Goal: Check status: Check status

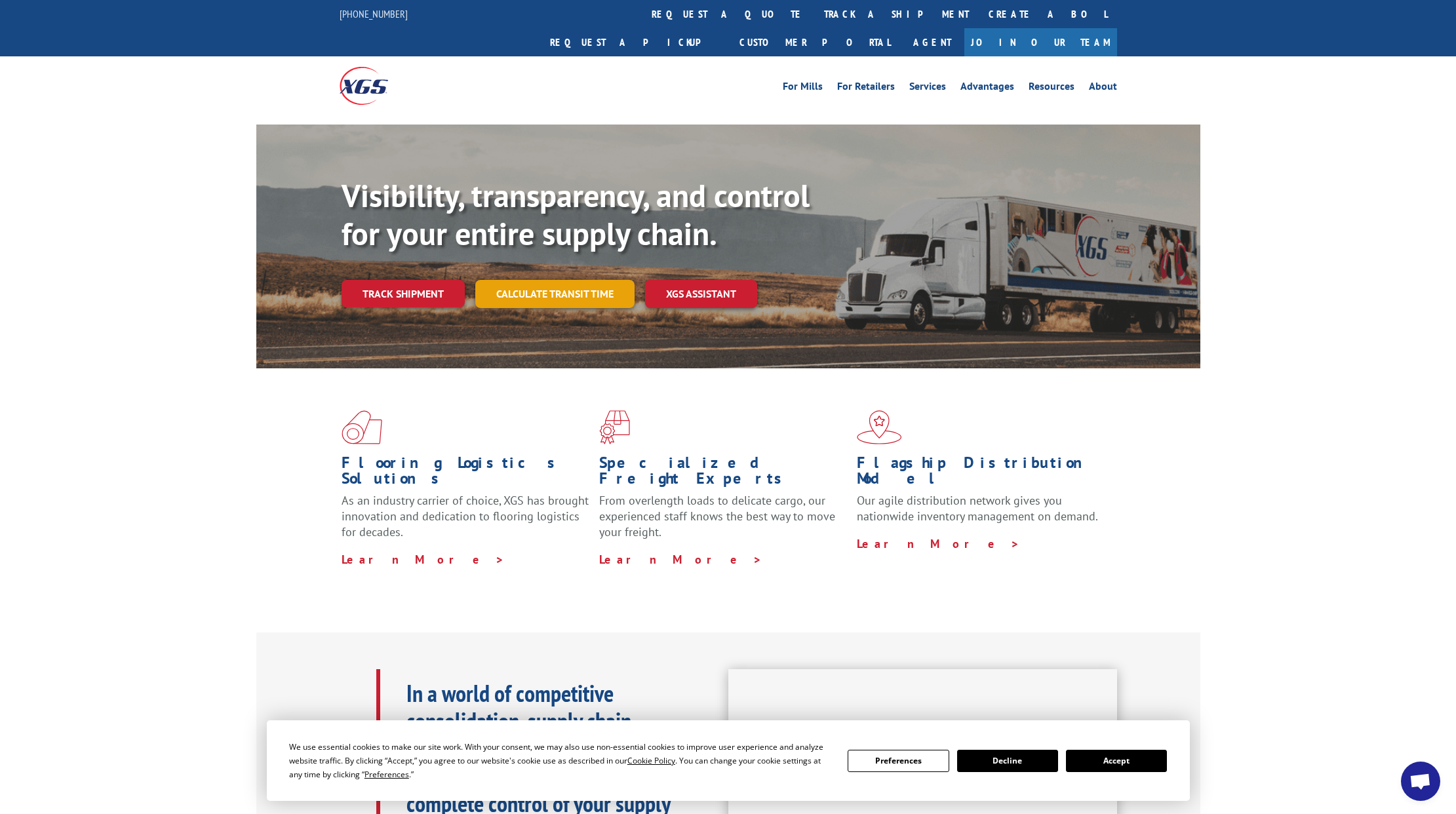
click at [553, 279] on link "Calculate transit time" at bounding box center [555, 293] width 160 height 28
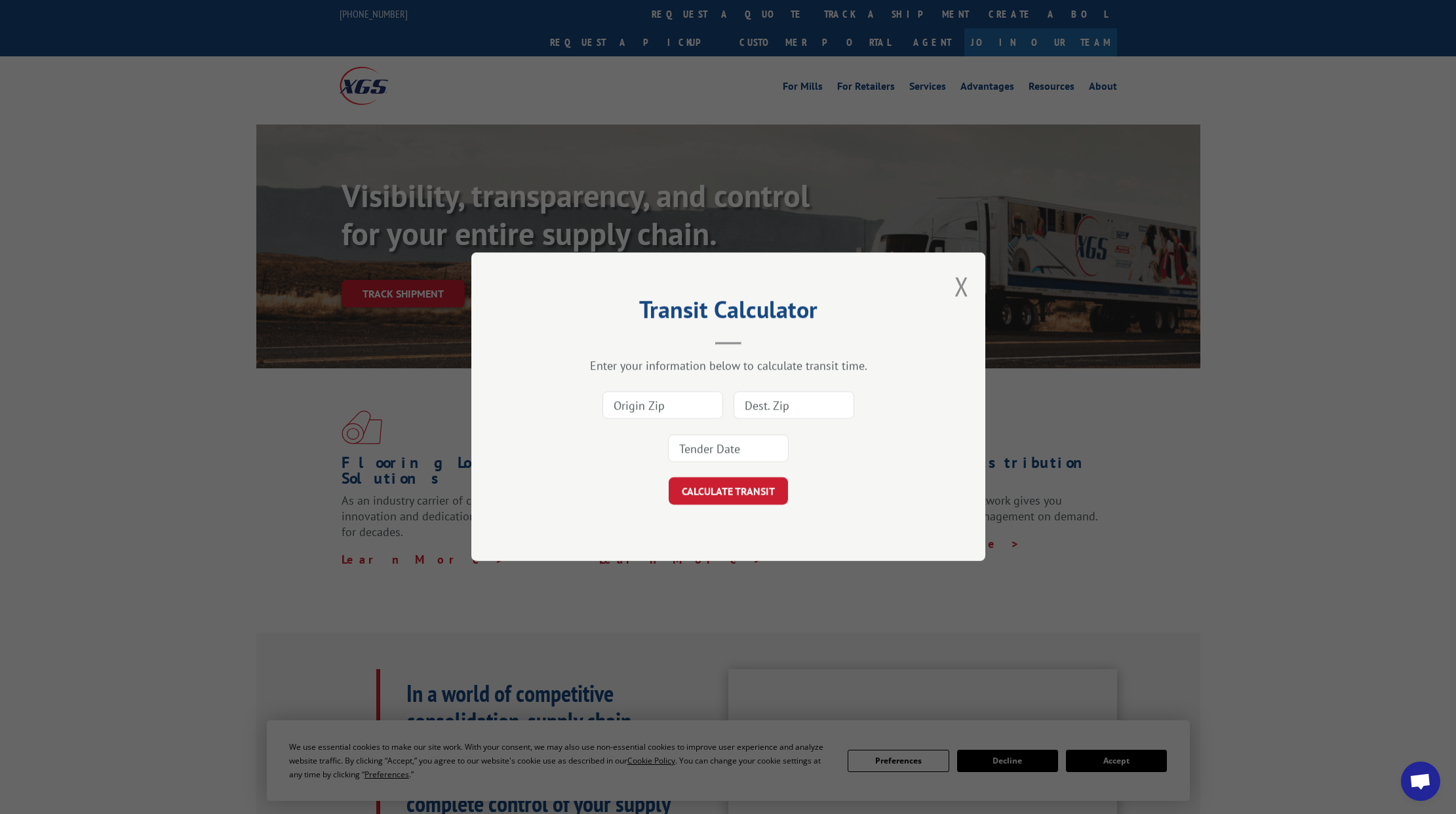
drag, startPoint x: 357, startPoint y: 262, endPoint x: 409, endPoint y: 267, distance: 52.2
click at [362, 263] on div "Transit Calculator Enter your information below to calculate transit time. CALC…" at bounding box center [728, 407] width 1456 height 814
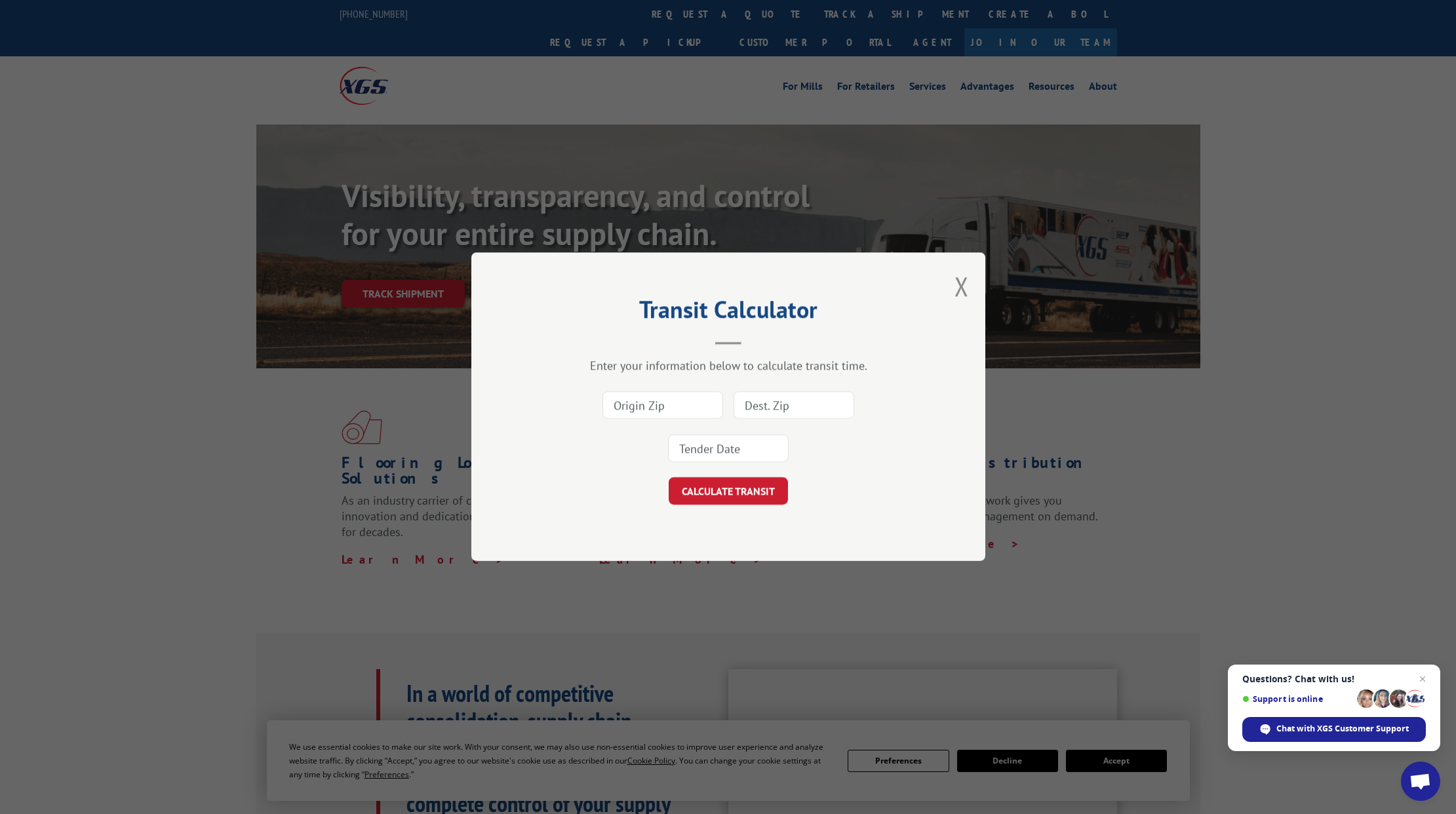
click at [413, 267] on div "Transit Calculator Enter your information below to calculate transit time. CALC…" at bounding box center [728, 407] width 1456 height 814
click at [957, 284] on button "Close modal" at bounding box center [961, 286] width 15 height 35
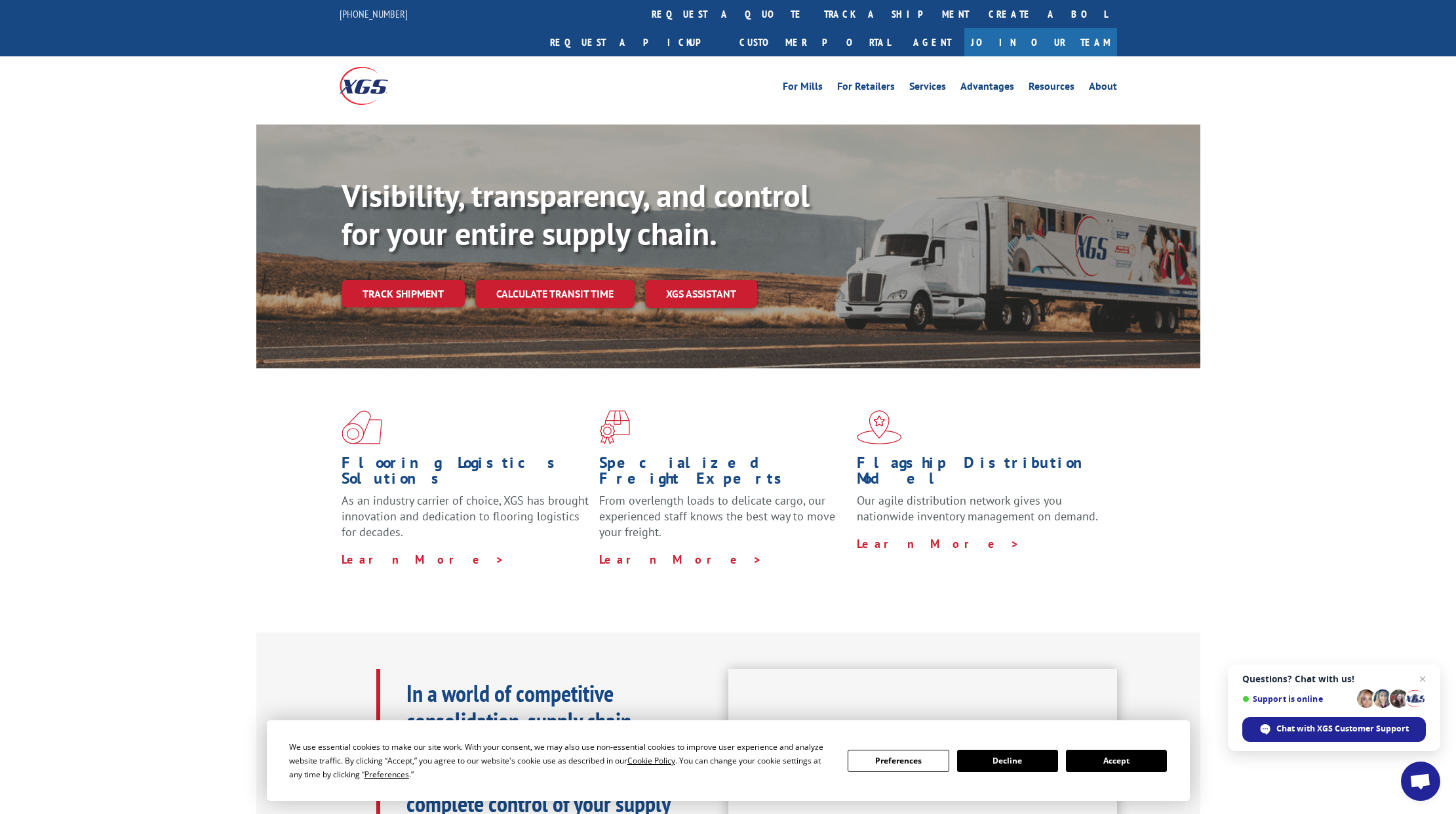
drag, startPoint x: 416, startPoint y: 266, endPoint x: 432, endPoint y: 274, distance: 17.9
click at [416, 279] on link "Track shipment" at bounding box center [403, 293] width 124 height 27
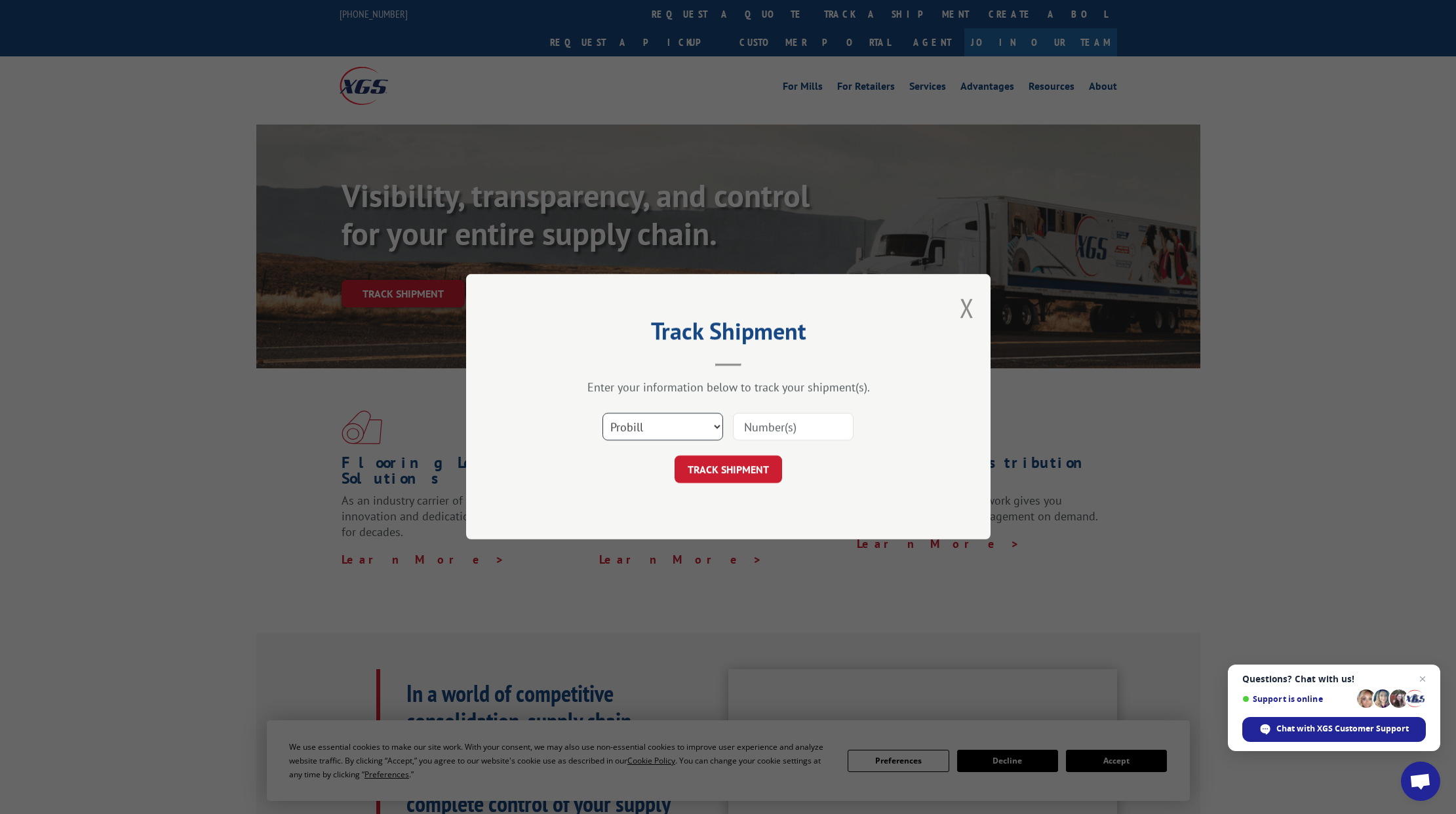
select select "bol"
click at [782, 426] on input at bounding box center [793, 427] width 121 height 27
paste input "43769"
type input "43769"
click at [755, 462] on button "TRACK SHIPMENT" at bounding box center [728, 469] width 107 height 27
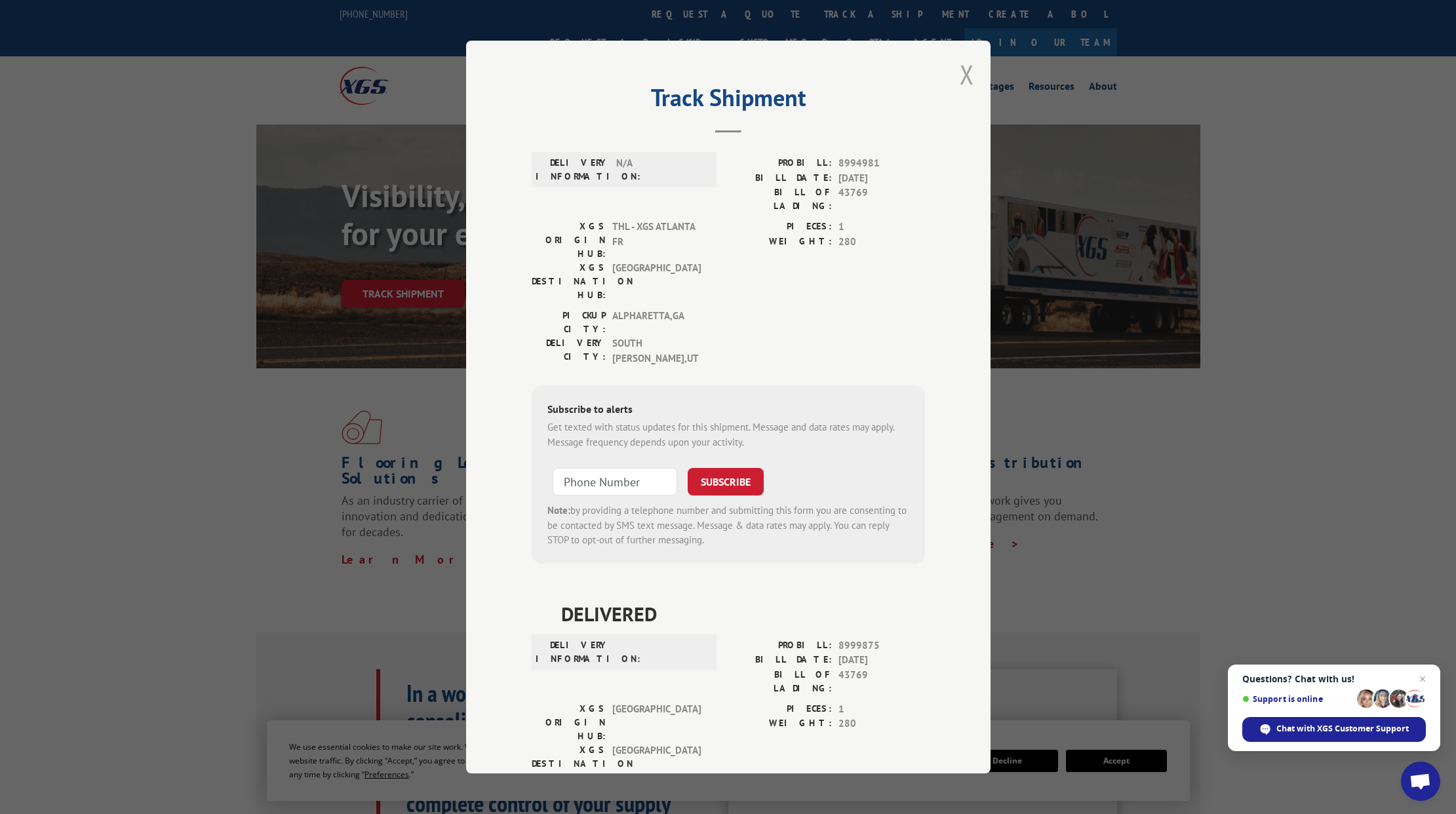
click at [969, 72] on button "Close modal" at bounding box center [966, 75] width 15 height 35
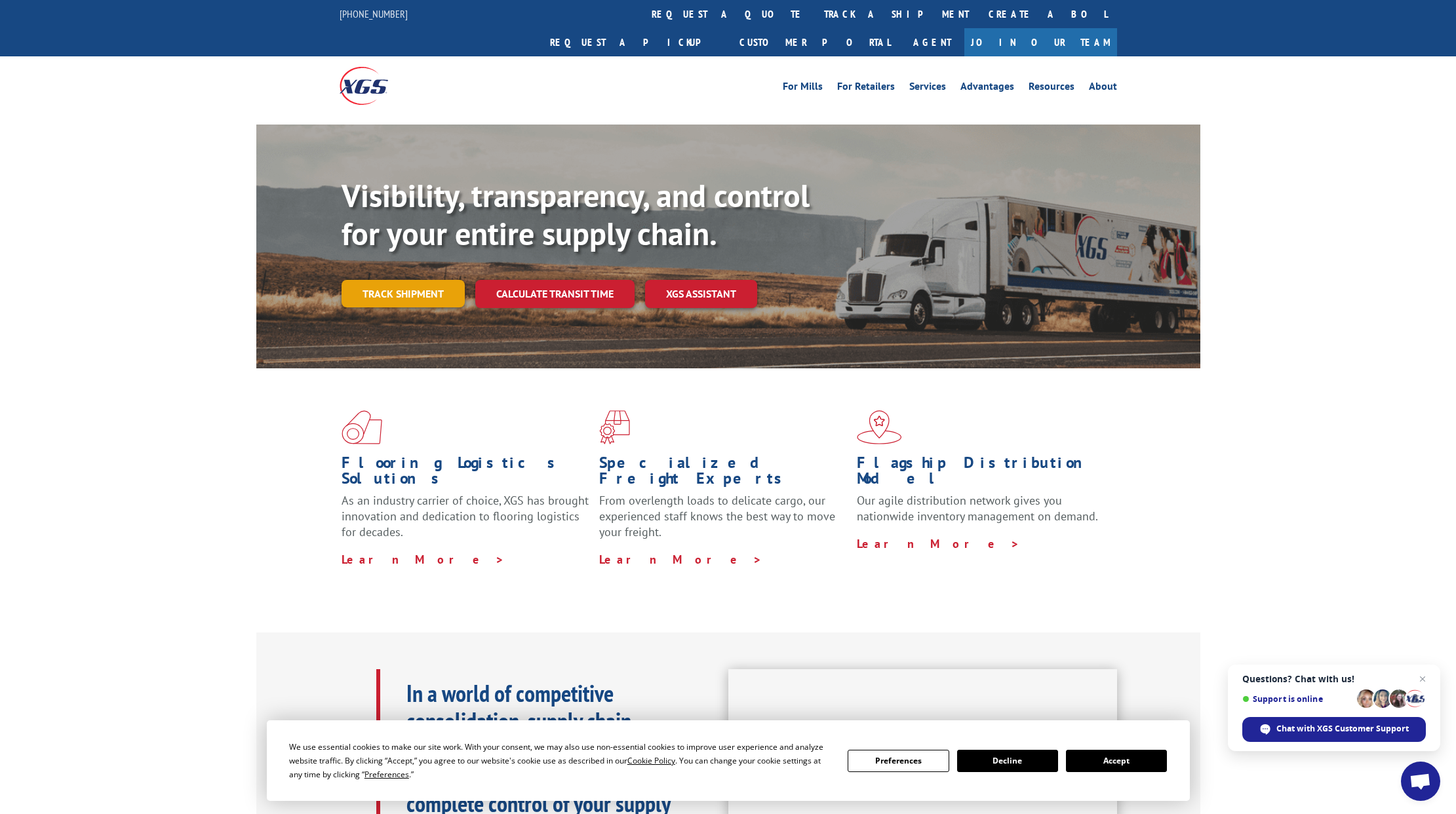
click at [402, 279] on link "Track shipment" at bounding box center [403, 293] width 124 height 27
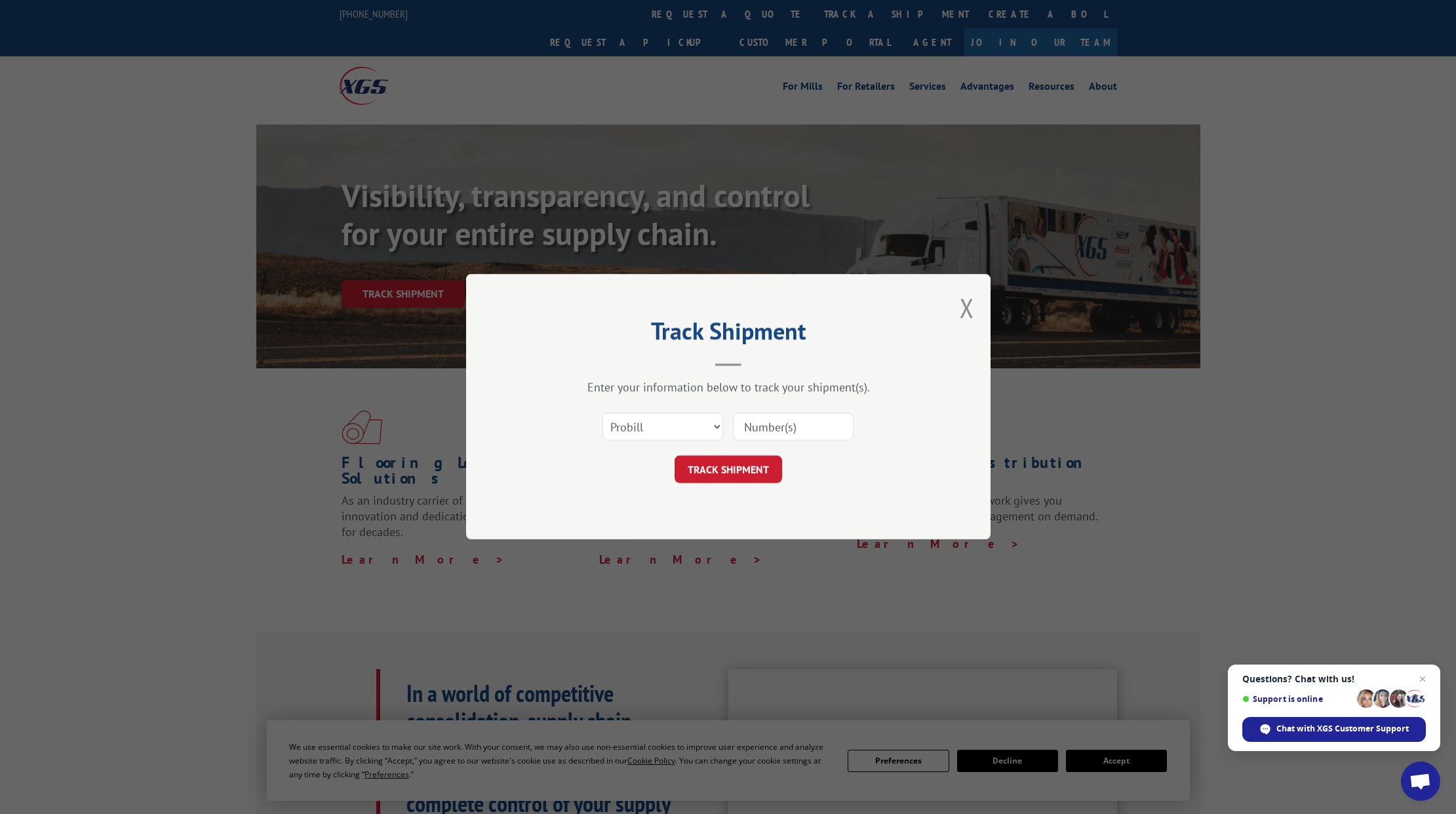
click at [772, 422] on input at bounding box center [793, 427] width 121 height 27
paste input "43769"
click at [743, 426] on input "43769" at bounding box center [793, 427] width 121 height 27
type input "743769"
click at [728, 469] on button "TRACK SHIPMENT" at bounding box center [728, 469] width 107 height 27
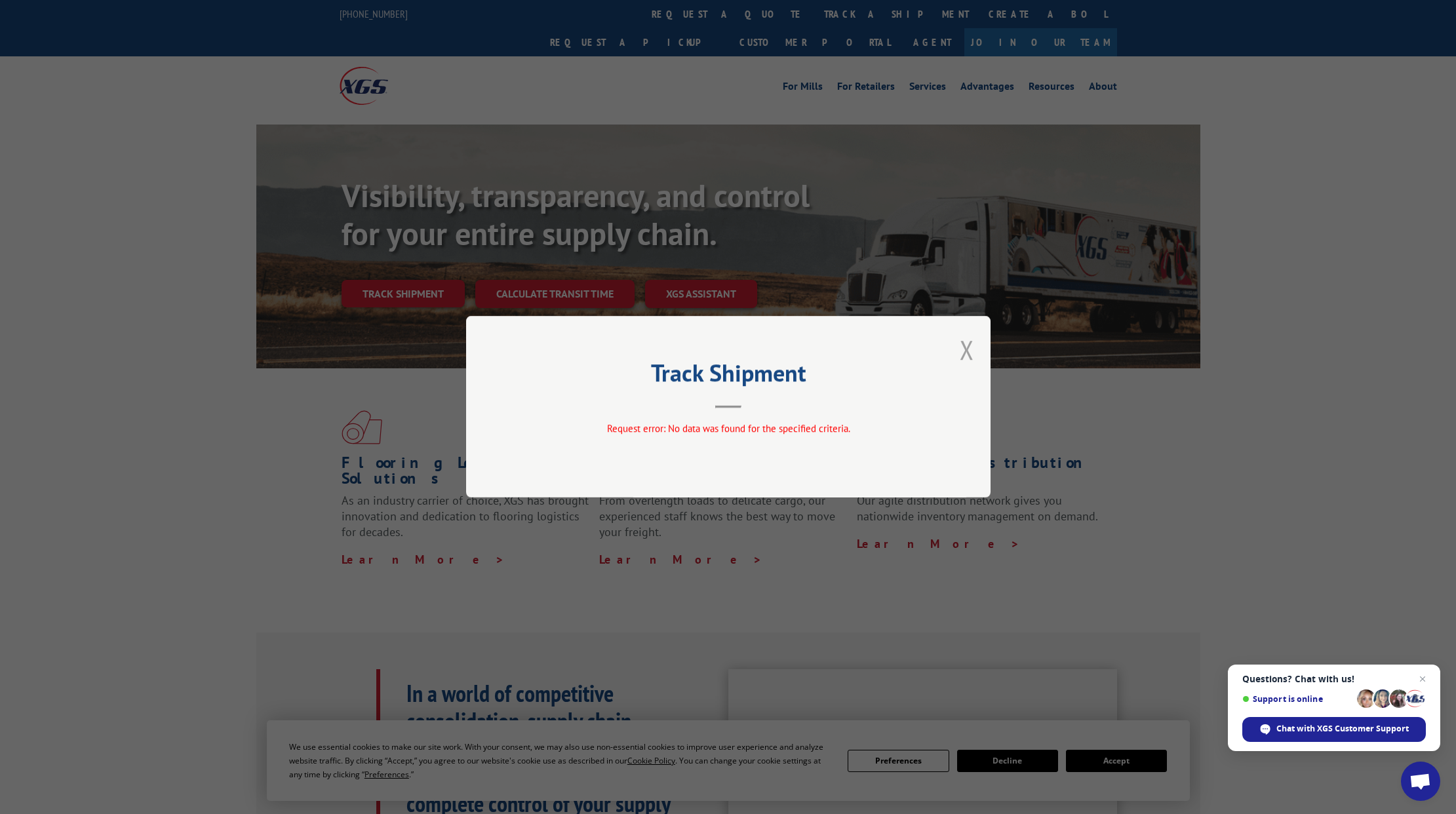
drag, startPoint x: 953, startPoint y: 341, endPoint x: 963, endPoint y: 345, distance: 10.8
click at [958, 343] on div "Track Shipment Request error: No data was found for the specified criteria." at bounding box center [728, 406] width 524 height 181
click at [961, 352] on button "Close modal" at bounding box center [966, 350] width 15 height 35
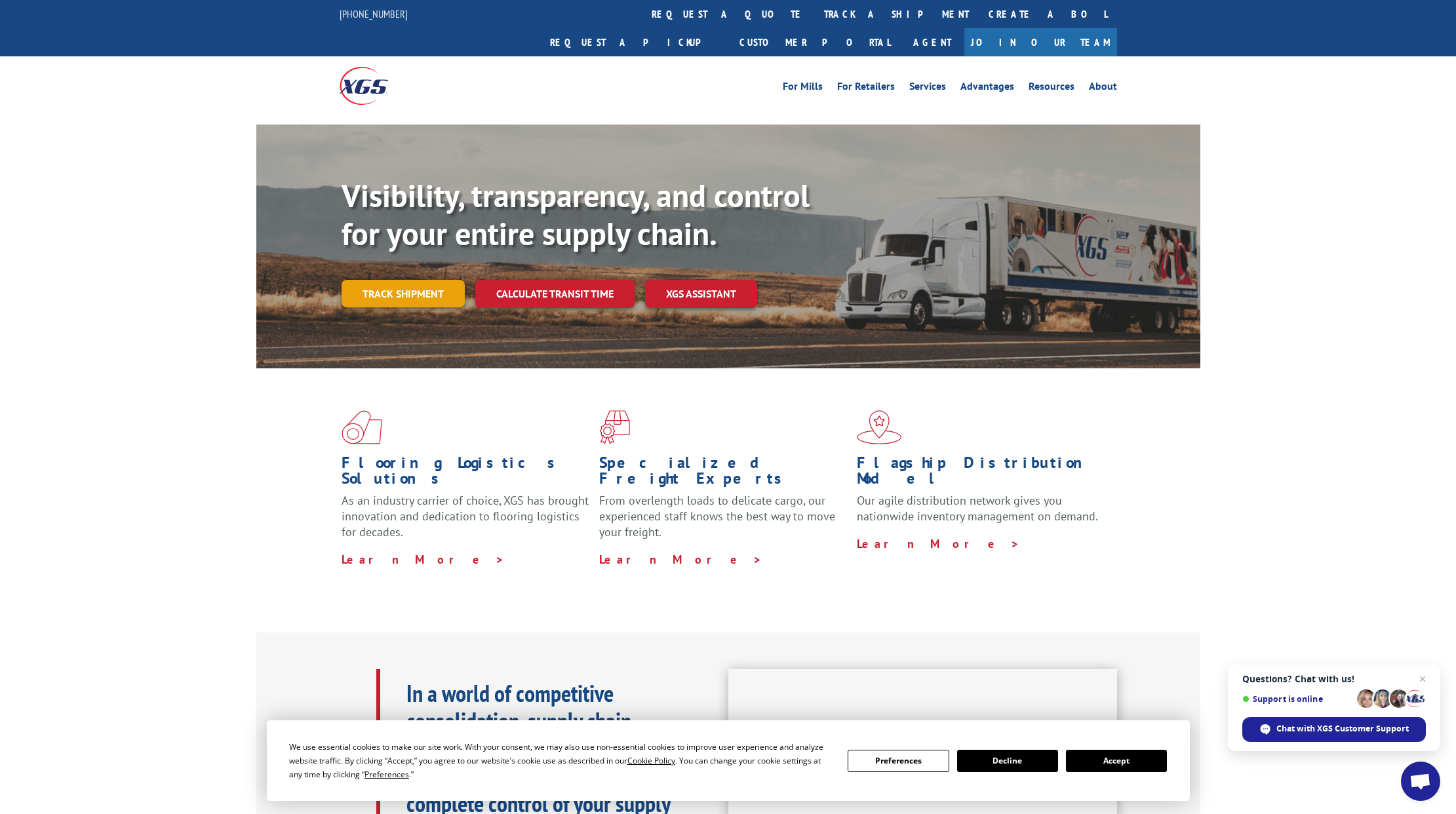
click at [415, 279] on link "Track shipment" at bounding box center [403, 293] width 124 height 27
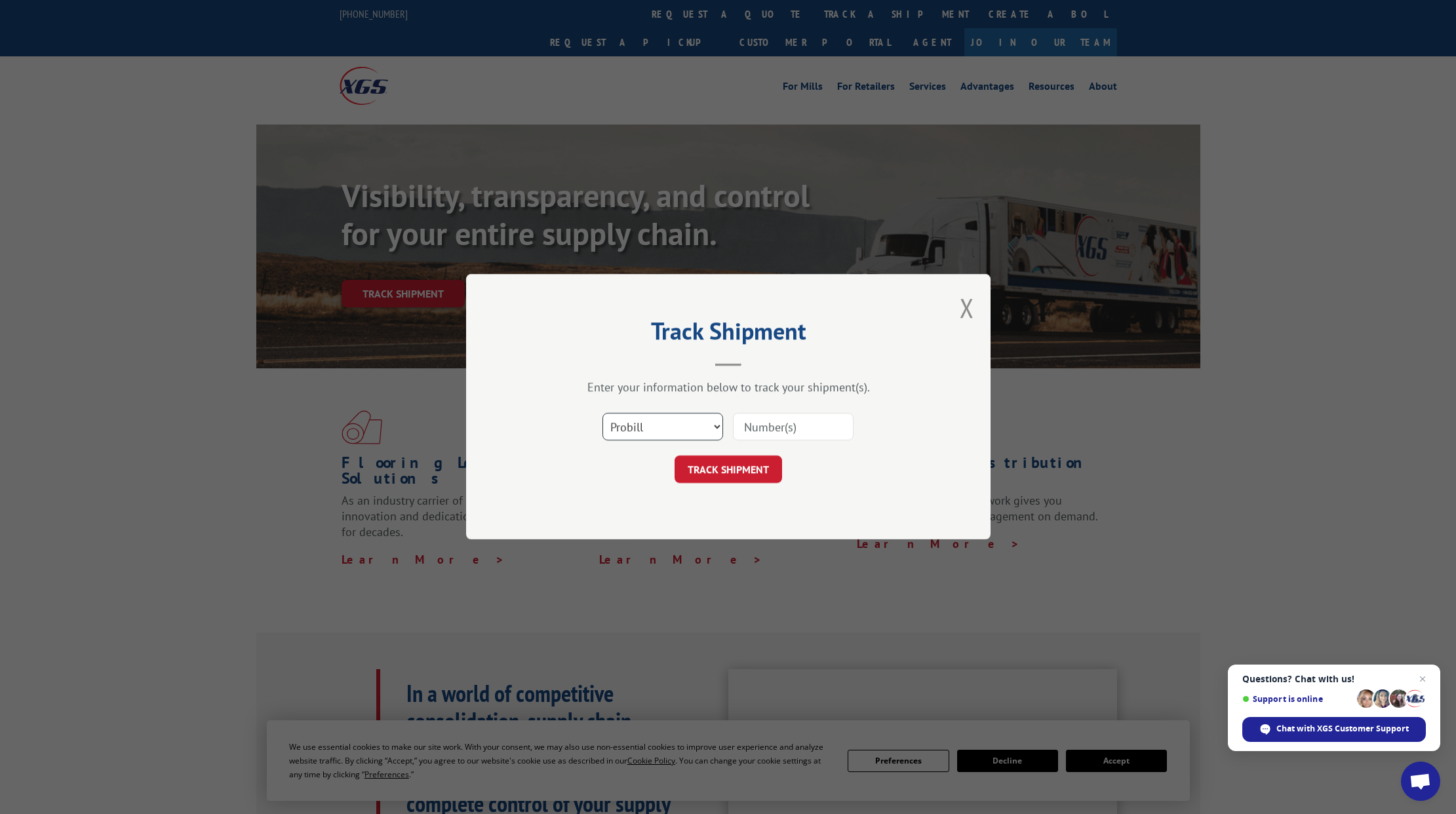
select select "bol"
click at [771, 427] on input at bounding box center [793, 427] width 121 height 27
click at [783, 428] on input at bounding box center [793, 427] width 121 height 27
paste input "43769"
click at [746, 426] on input "43769" at bounding box center [793, 427] width 121 height 27
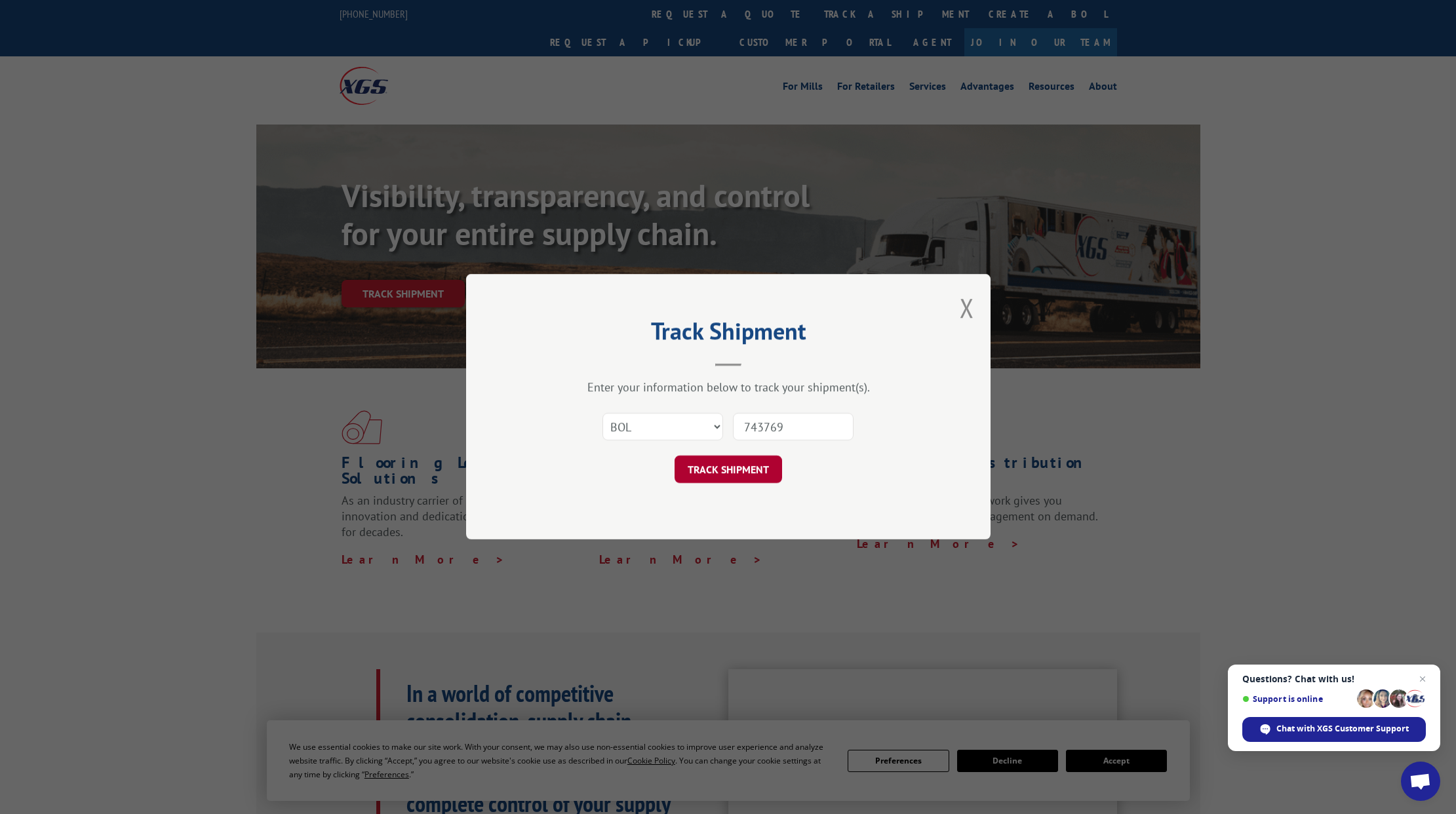
type input "743769"
click at [740, 474] on button "TRACK SHIPMENT" at bounding box center [728, 469] width 107 height 27
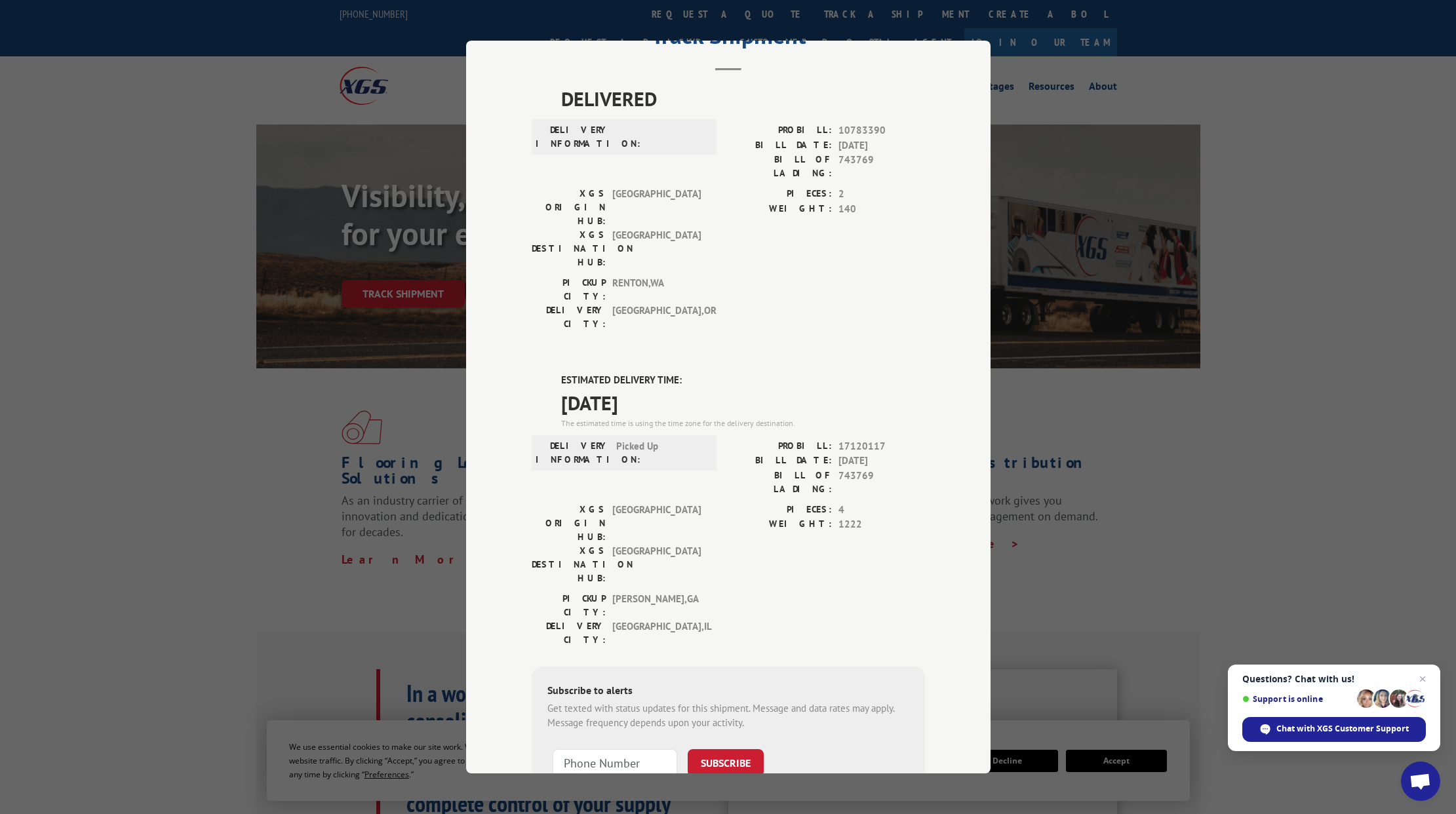
scroll to position [61, 0]
